Goal: Task Accomplishment & Management: Use online tool/utility

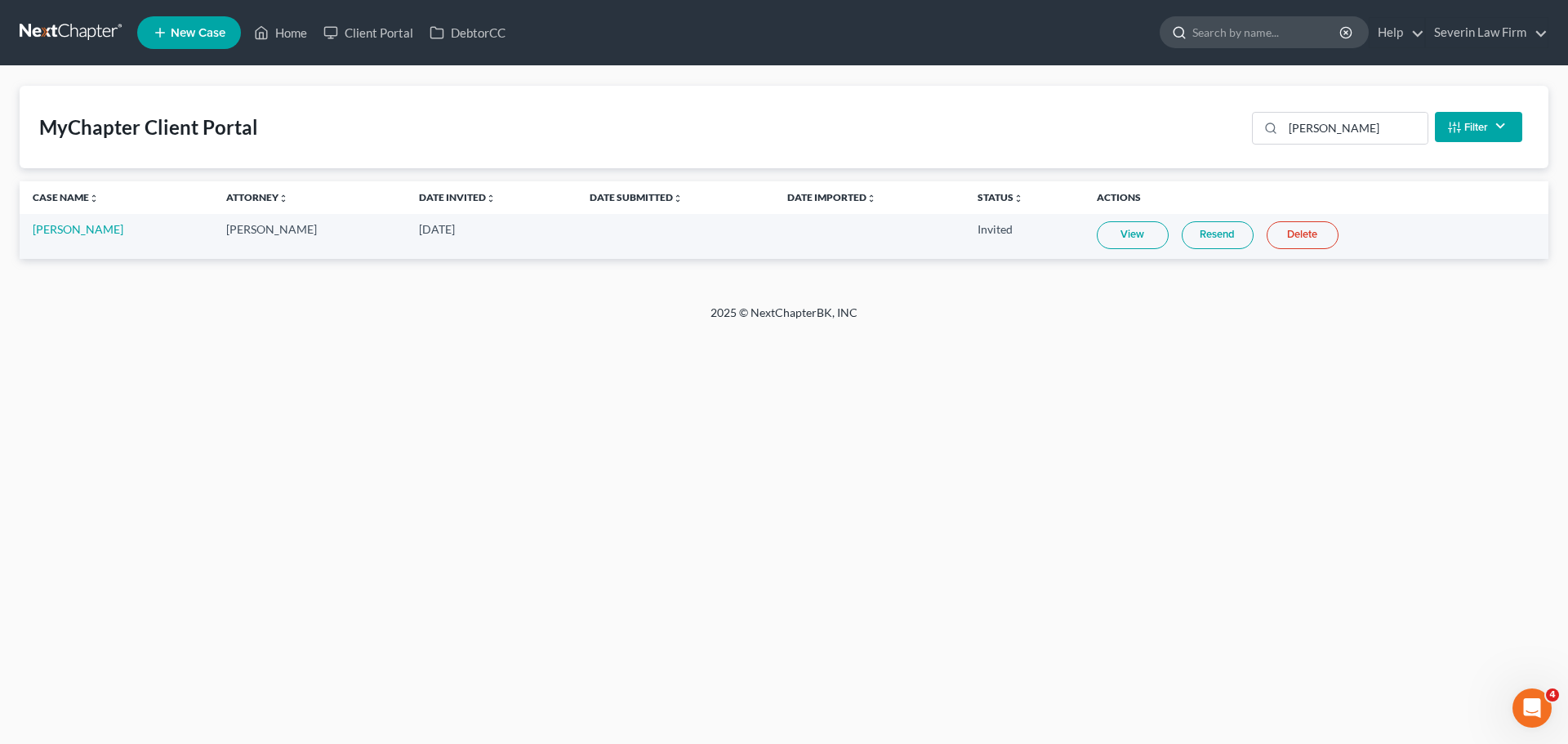
click at [1217, 34] on input "search" at bounding box center [1267, 32] width 150 height 30
type input "[PERSON_NAME]"
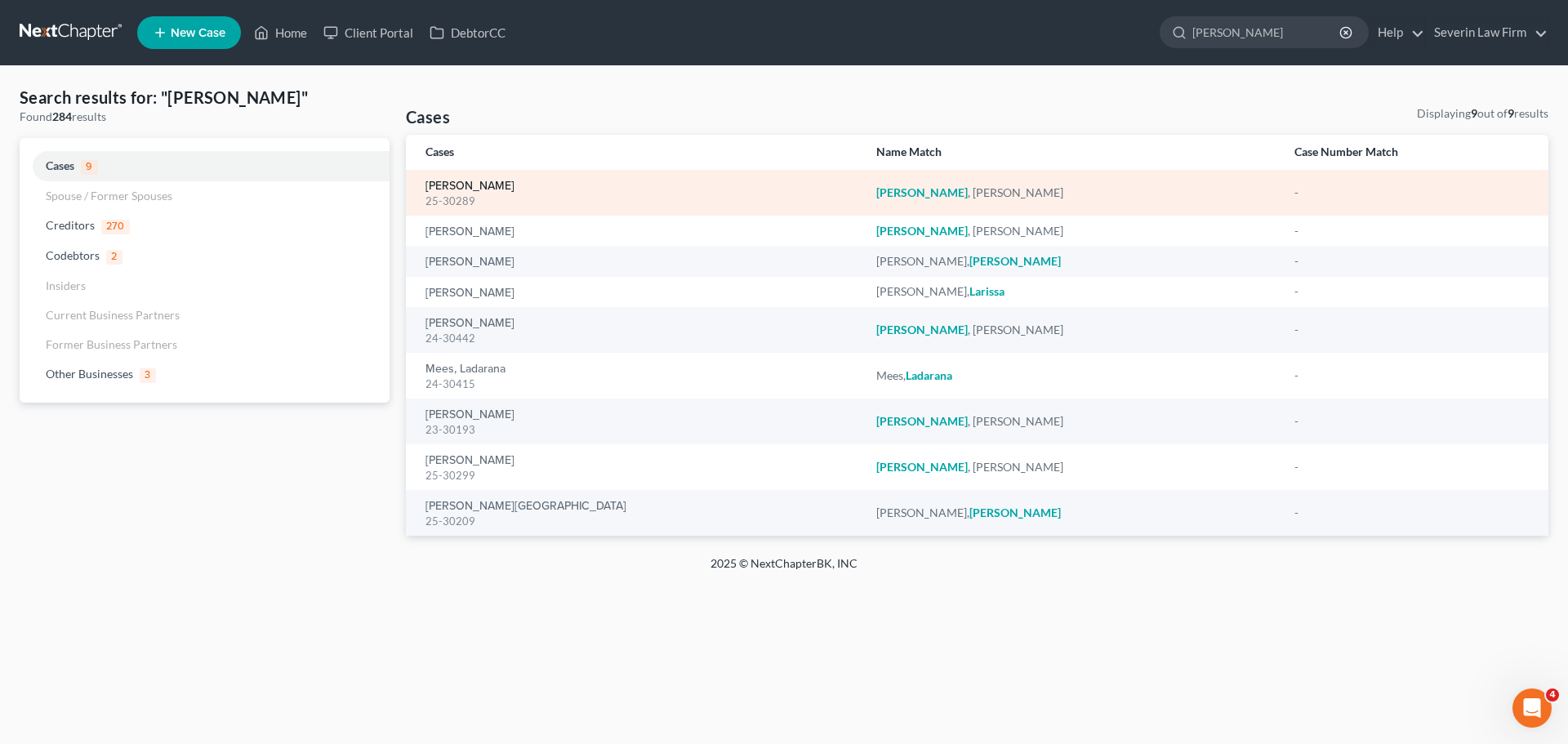
click at [463, 182] on link "[PERSON_NAME]" at bounding box center [470, 186] width 89 height 12
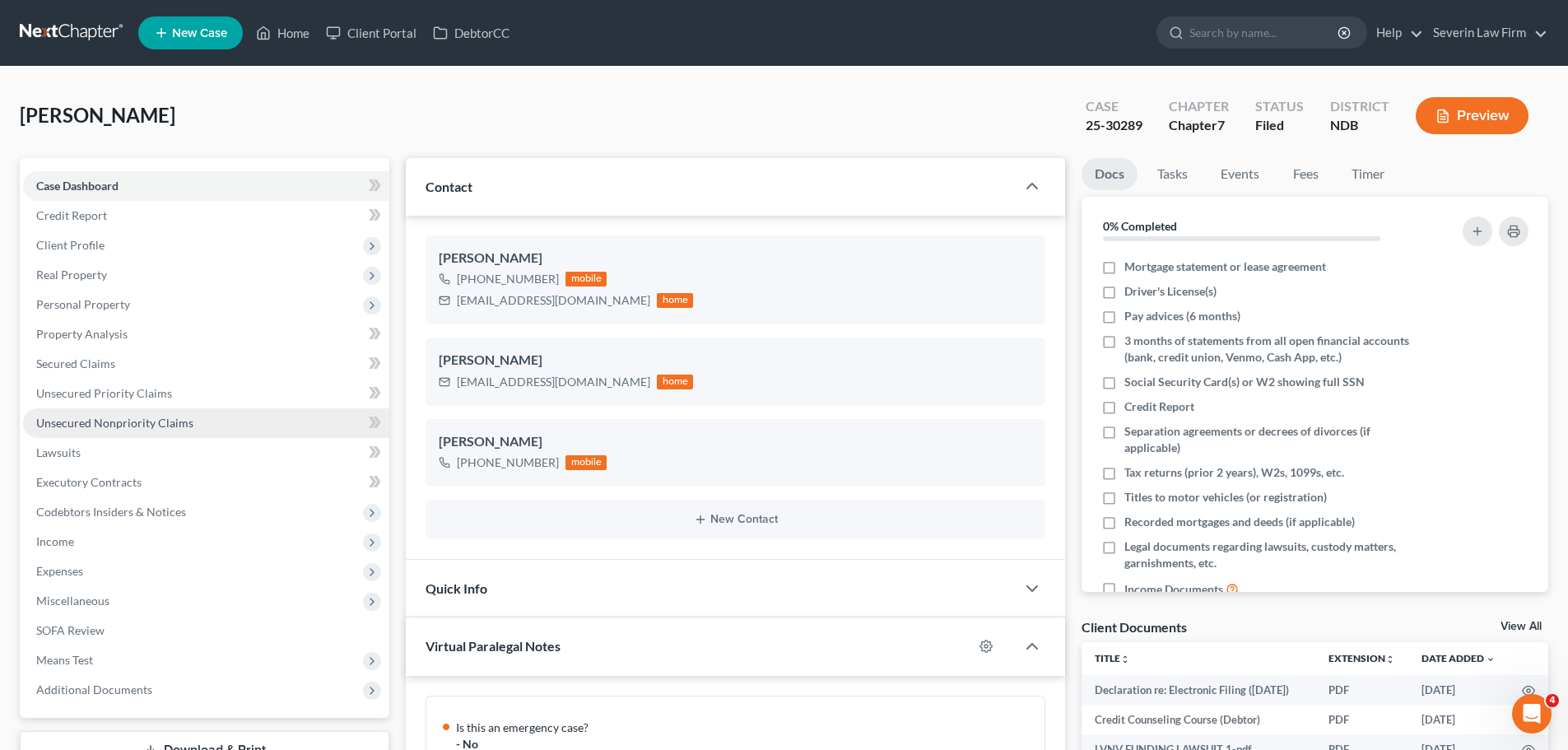
scroll to position [797, 0]
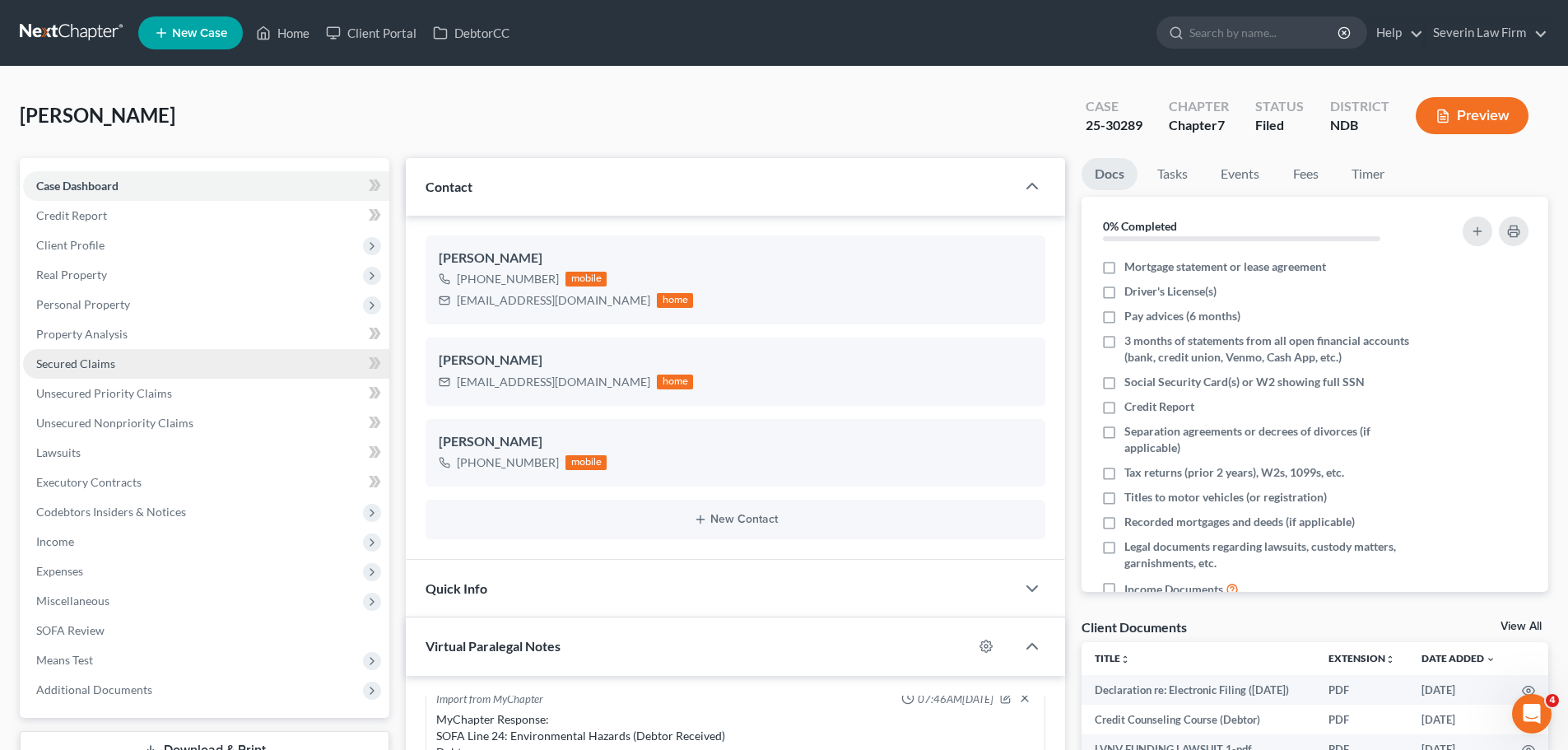
click at [74, 367] on span "Secured Claims" at bounding box center [76, 364] width 79 height 14
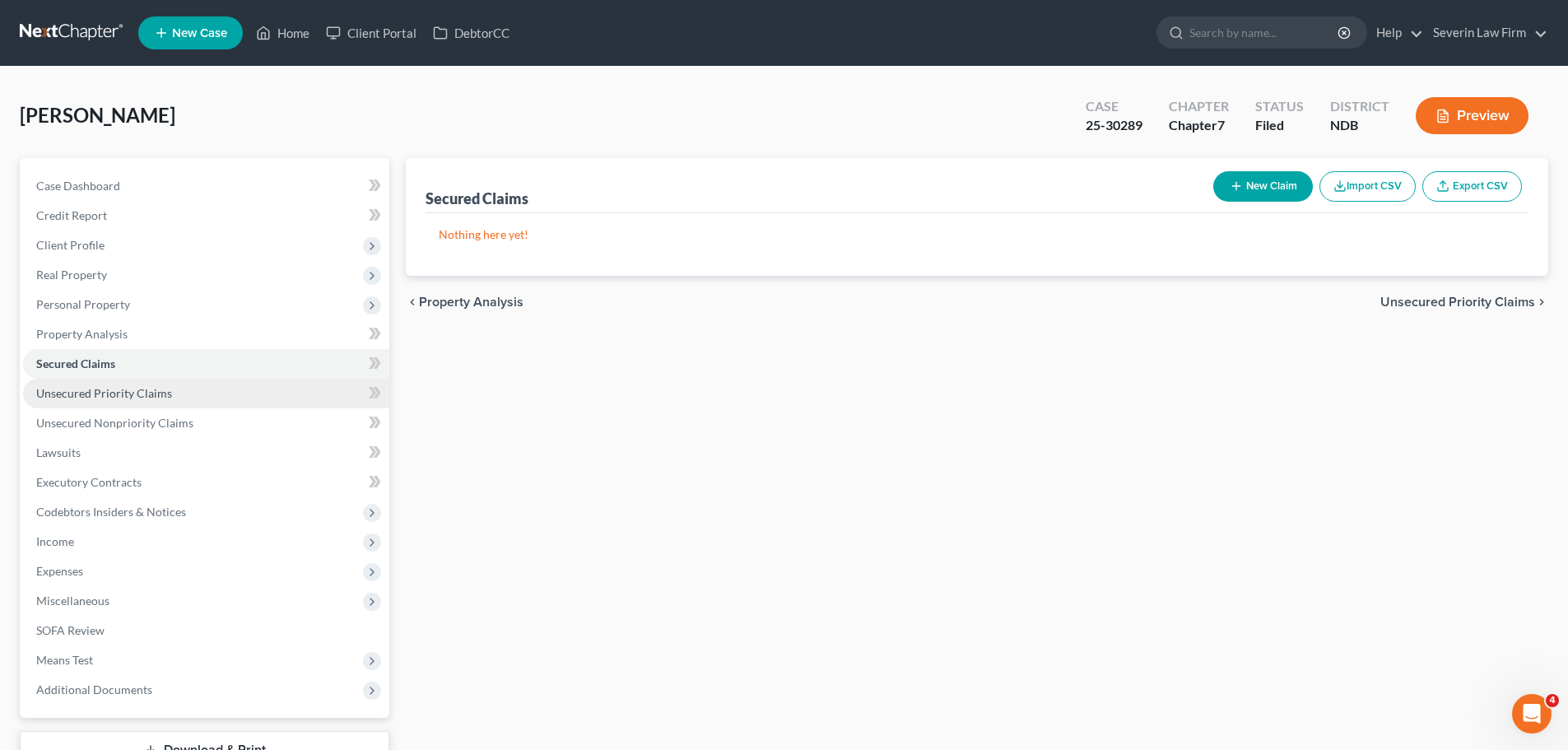
click at [79, 399] on span "Unsecured Priority Claims" at bounding box center [105, 393] width 136 height 14
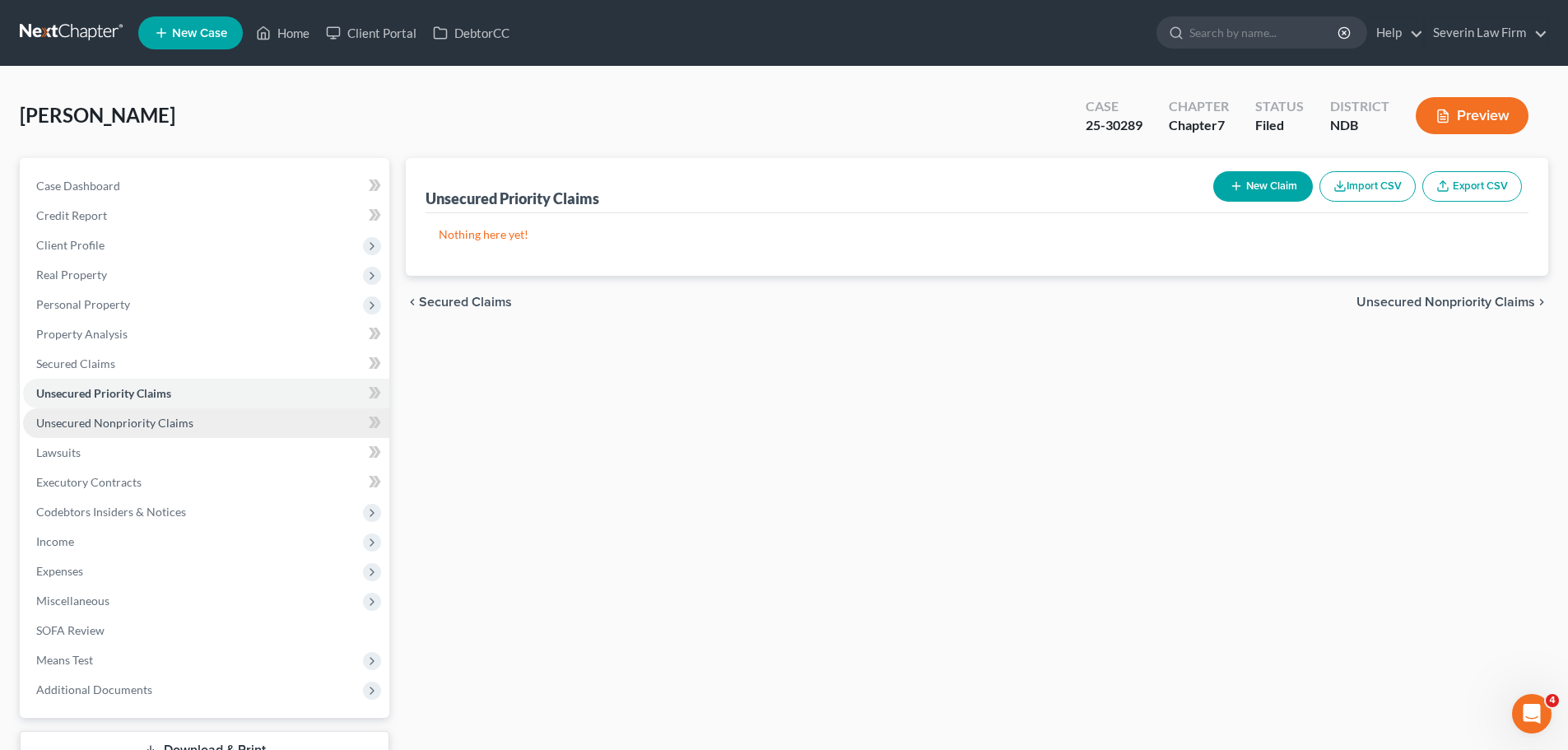
click at [89, 417] on span "Unsecured Nonpriority Claims" at bounding box center [115, 423] width 157 height 14
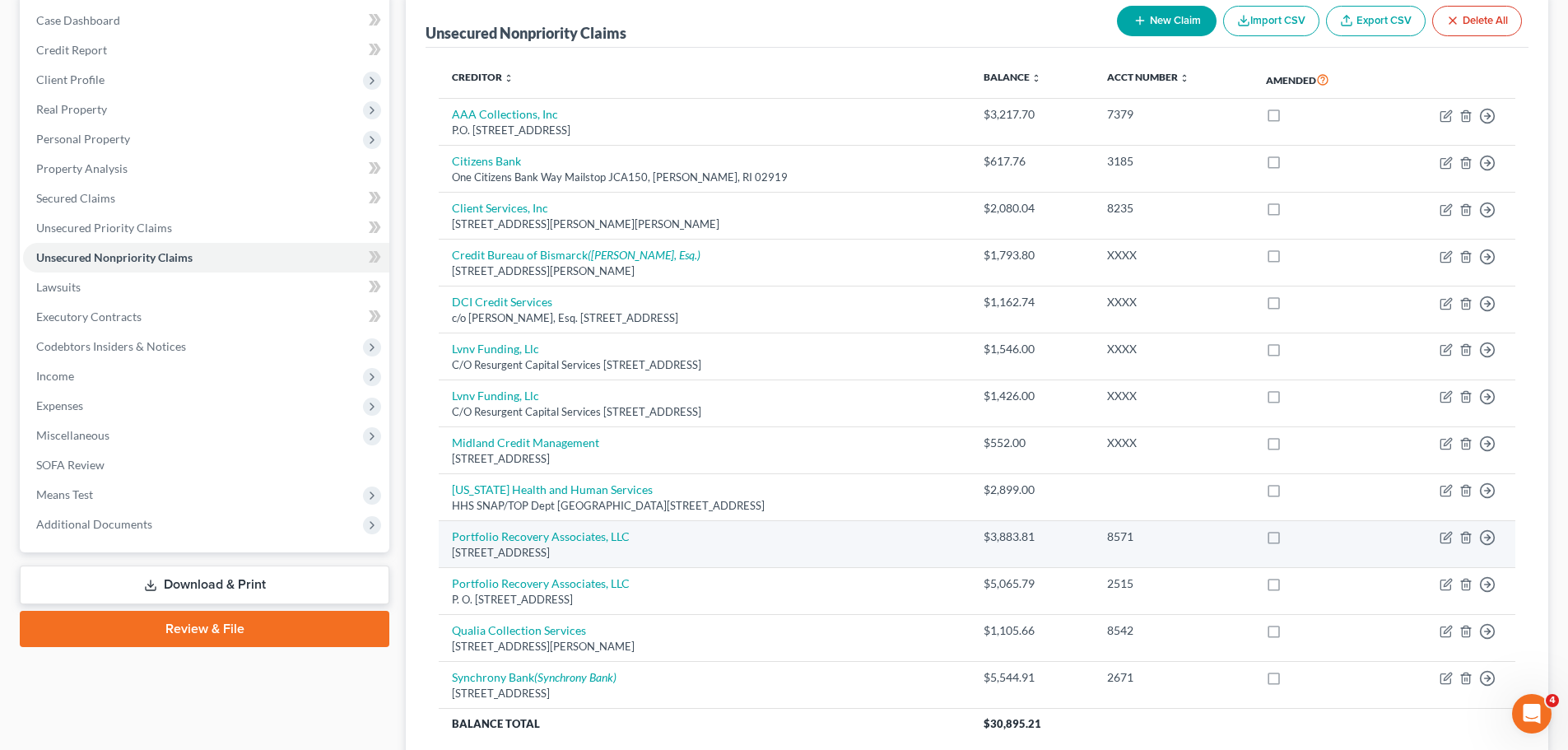
scroll to position [164, 0]
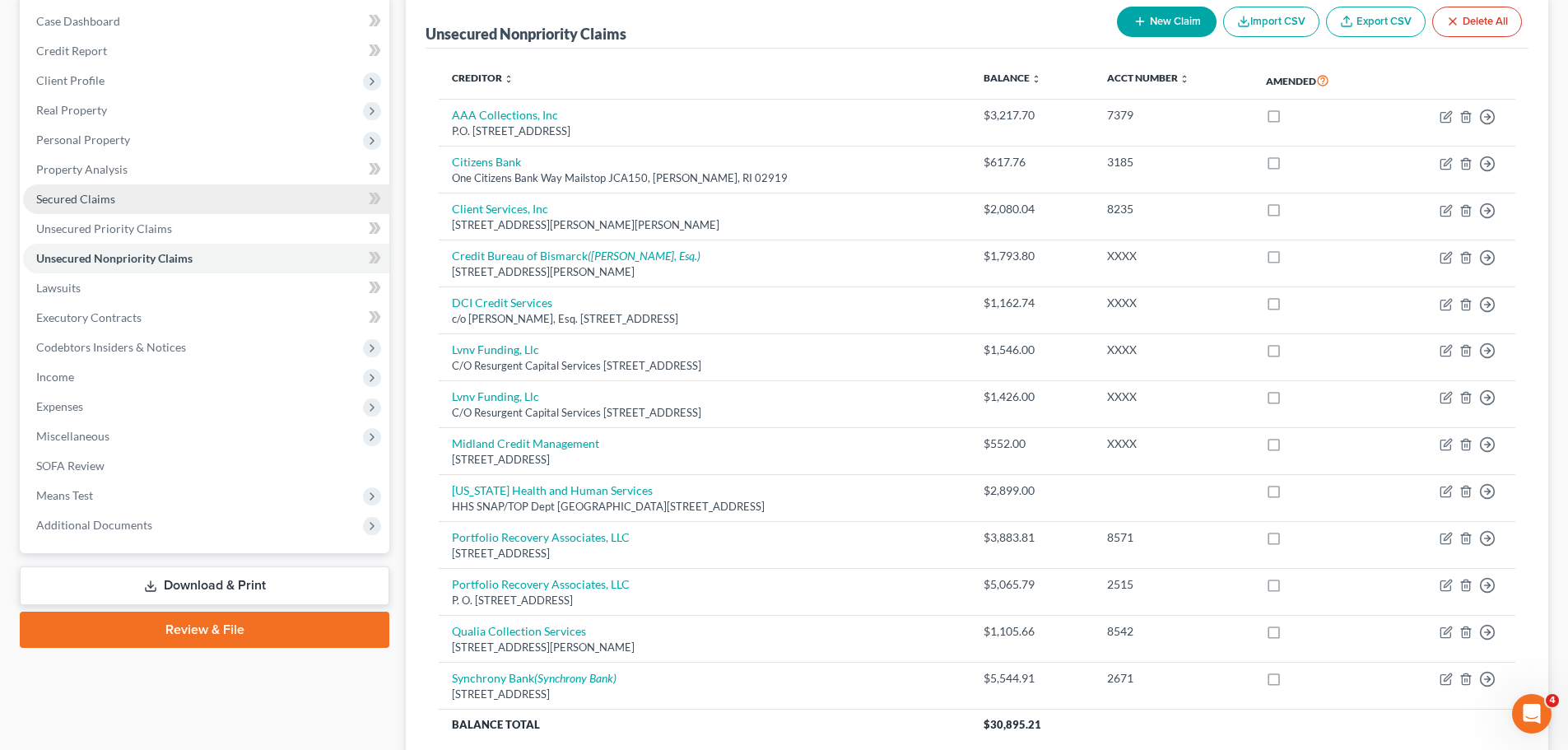
click at [92, 192] on span "Secured Claims" at bounding box center [76, 199] width 79 height 14
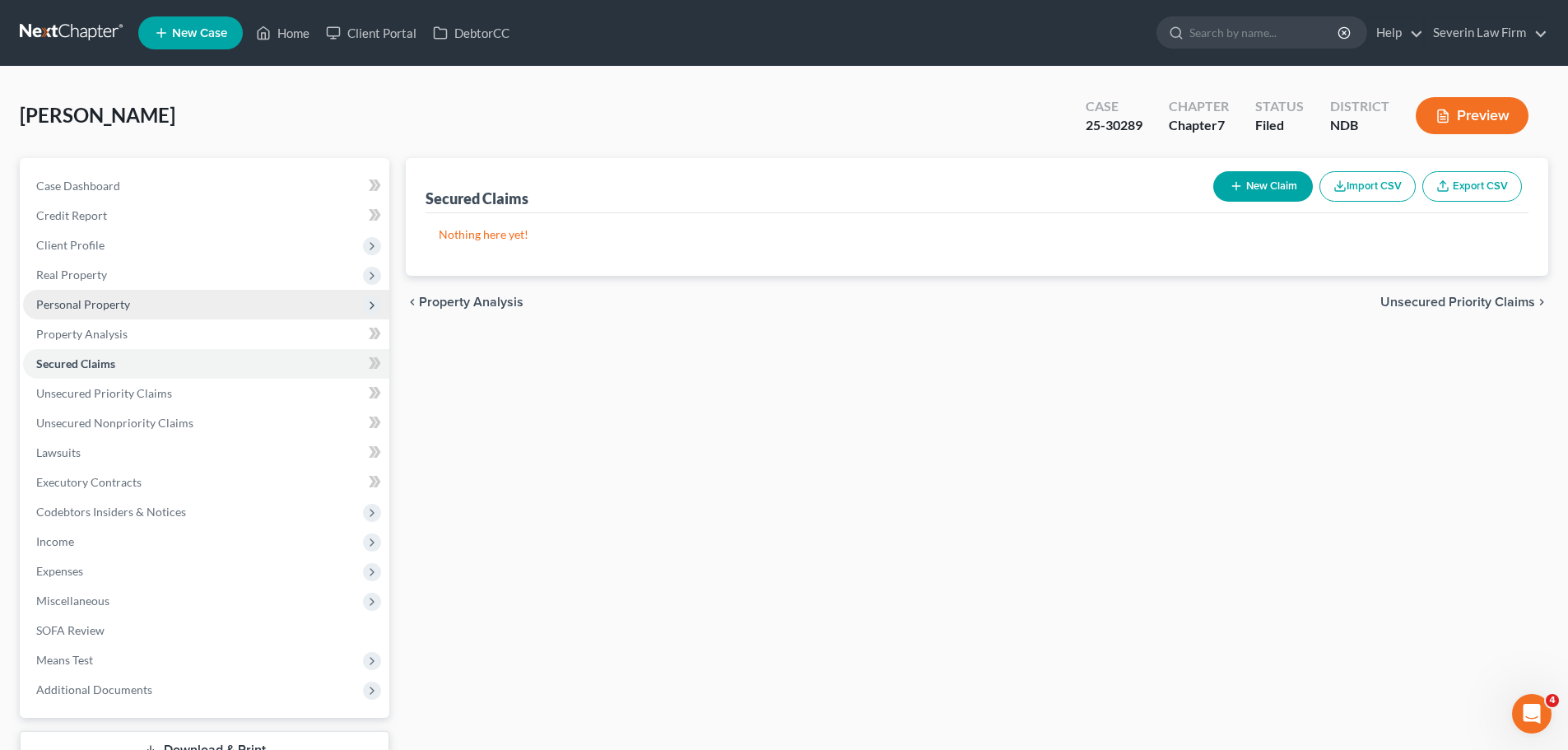
click at [111, 308] on span "Personal Property" at bounding box center [83, 305] width 94 height 14
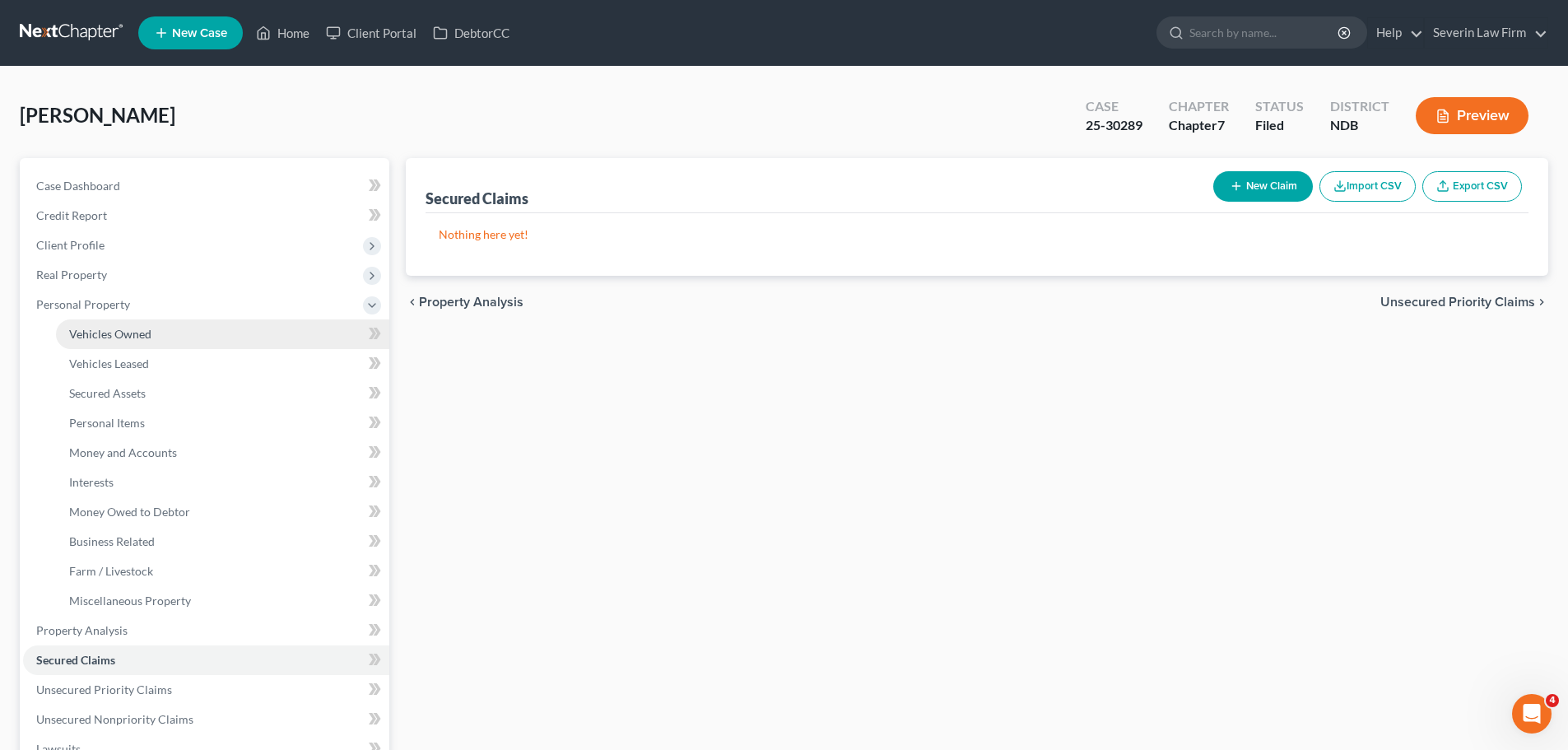
click at [114, 344] on link "Vehicles Owned" at bounding box center [222, 334] width 333 height 29
